Goal: Information Seeking & Learning: Learn about a topic

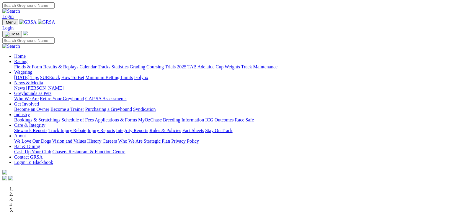
click at [28, 64] on link "Fields & Form" at bounding box center [28, 66] width 28 height 5
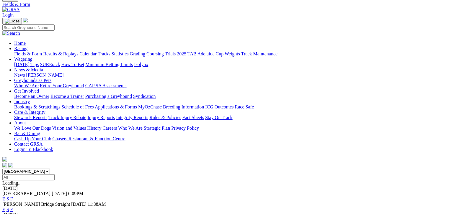
scroll to position [22, 0]
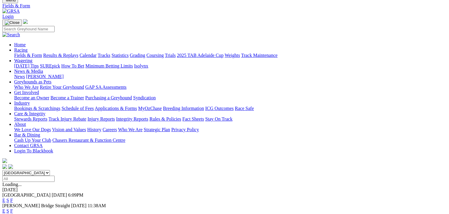
click at [13, 209] on link "F" at bounding box center [11, 211] width 3 height 5
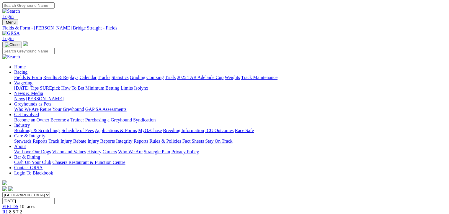
click at [33, 75] on link "Fields & Form" at bounding box center [28, 77] width 28 height 5
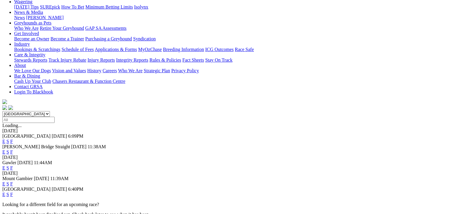
click at [13, 182] on link "F" at bounding box center [11, 184] width 3 height 5
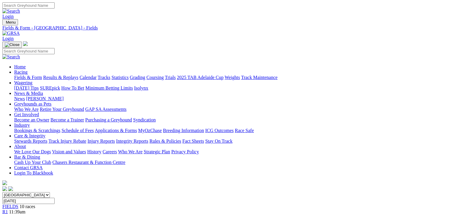
click at [29, 75] on link "Fields & Form" at bounding box center [28, 77] width 28 height 5
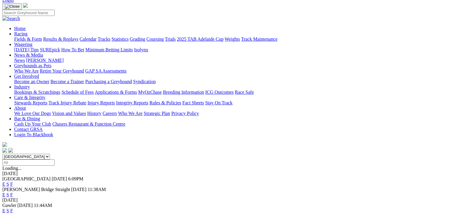
scroll to position [96, 0]
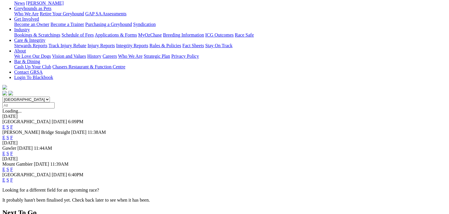
click at [13, 178] on link "F" at bounding box center [11, 180] width 3 height 5
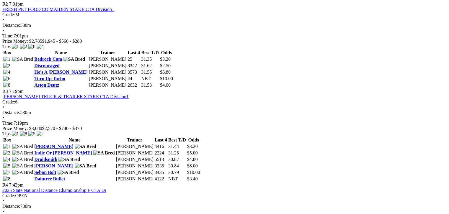
scroll to position [428, 0]
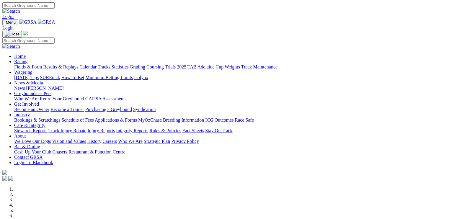
drag, startPoint x: 0, startPoint y: 0, endPoint x: 99, endPoint y: 24, distance: 101.4
click at [27, 59] on link "Racing" at bounding box center [20, 61] width 13 height 5
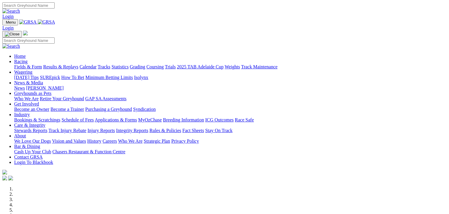
click at [32, 64] on link "Fields & Form" at bounding box center [28, 66] width 28 height 5
